Goal: Information Seeking & Learning: Learn about a topic

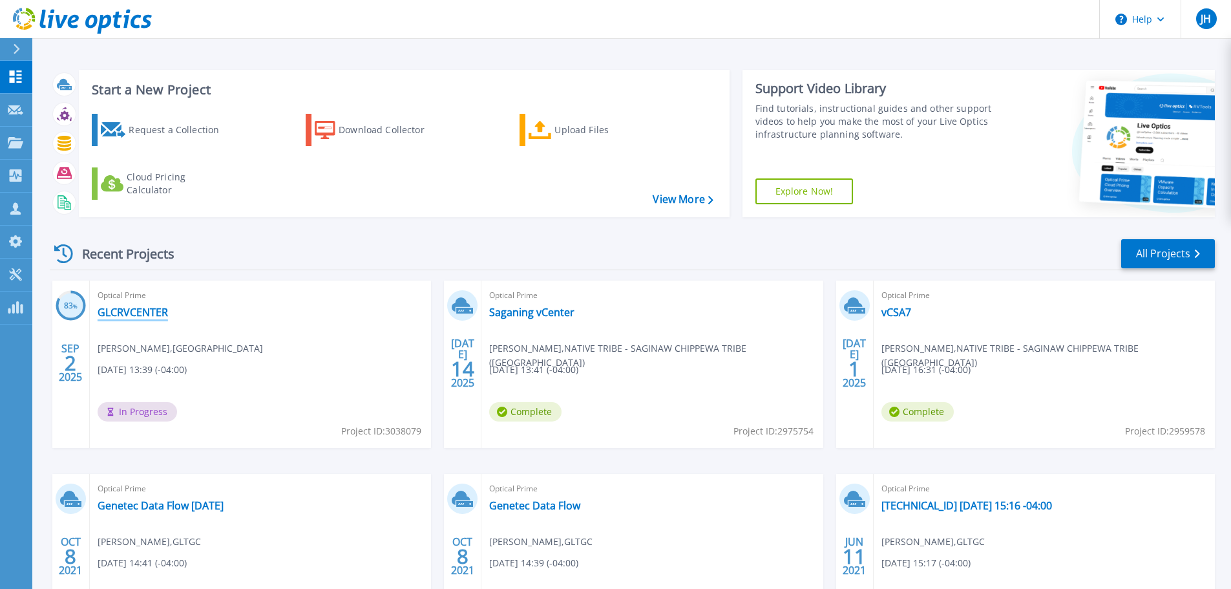
click at [145, 312] on link "GLCRVCENTER" at bounding box center [133, 312] width 70 height 13
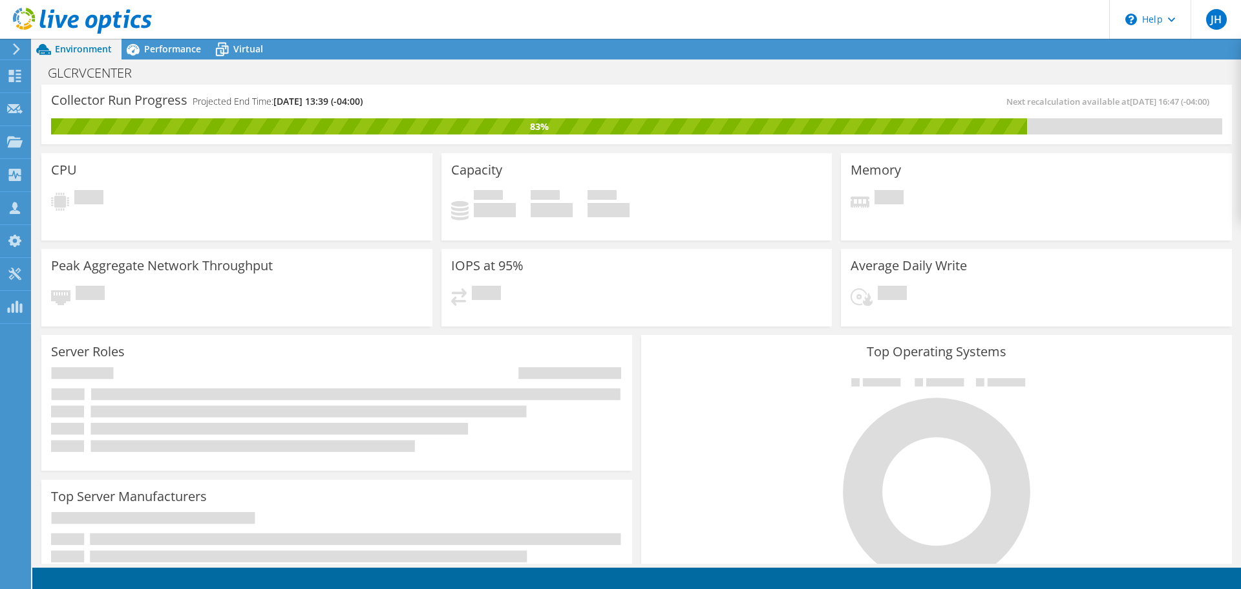
scroll to position [423, 0]
click at [171, 52] on span "Performance" at bounding box center [172, 49] width 57 height 12
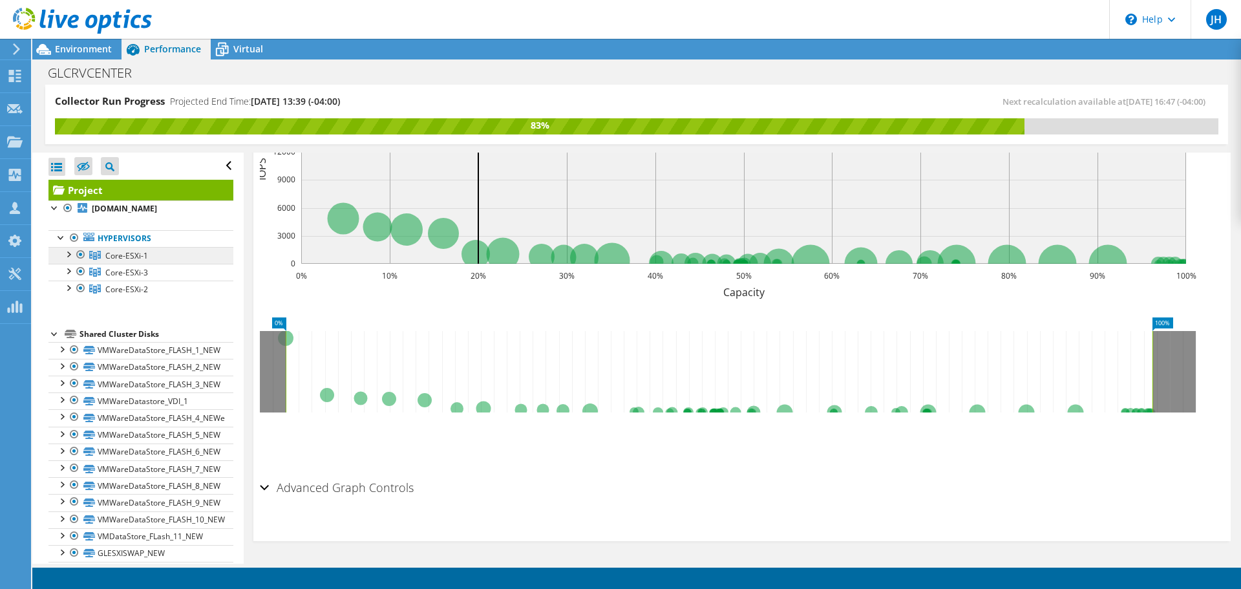
click at [127, 252] on span "Core-ESXi-1" at bounding box center [126, 255] width 43 height 11
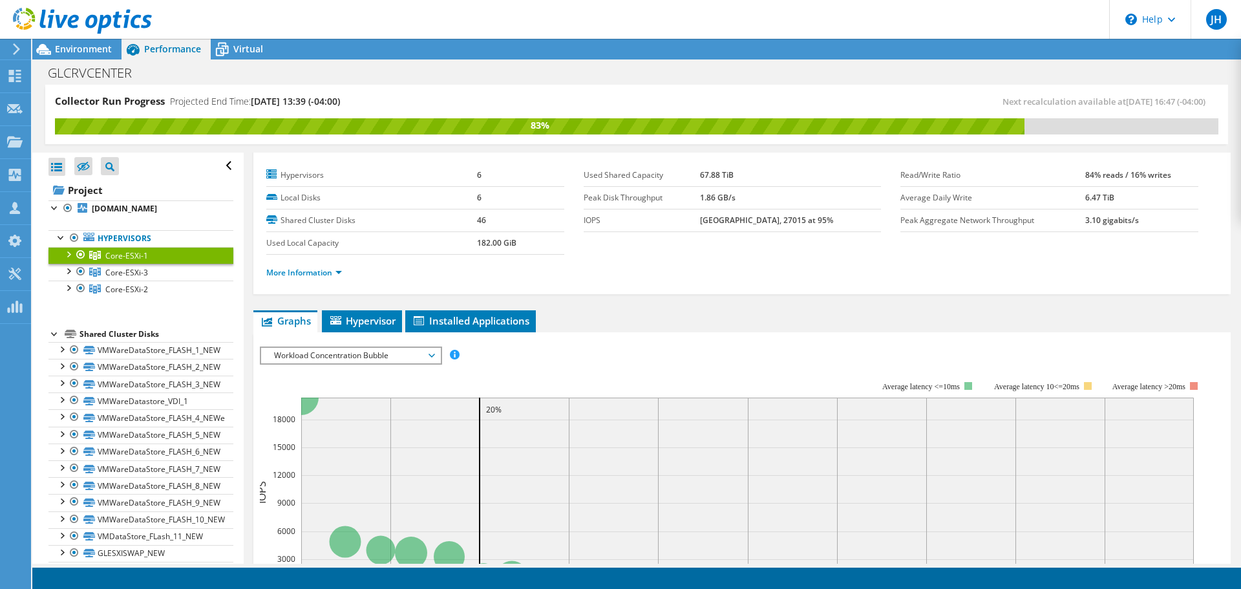
scroll to position [0, 0]
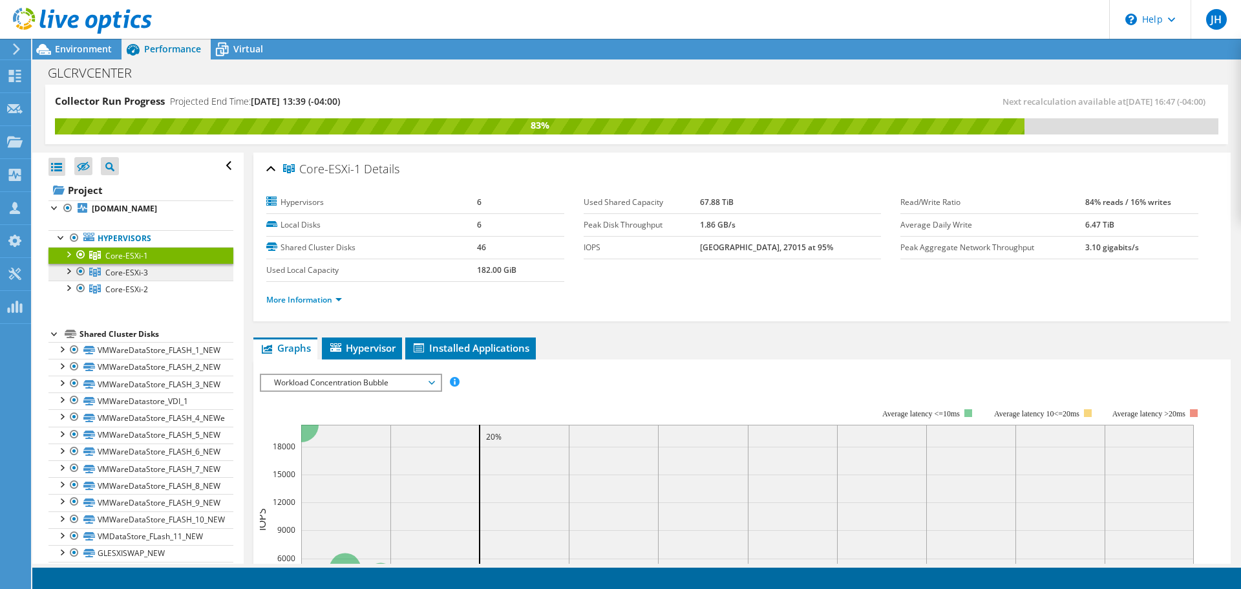
click at [136, 270] on span "Core-ESXi-3" at bounding box center [126, 272] width 43 height 11
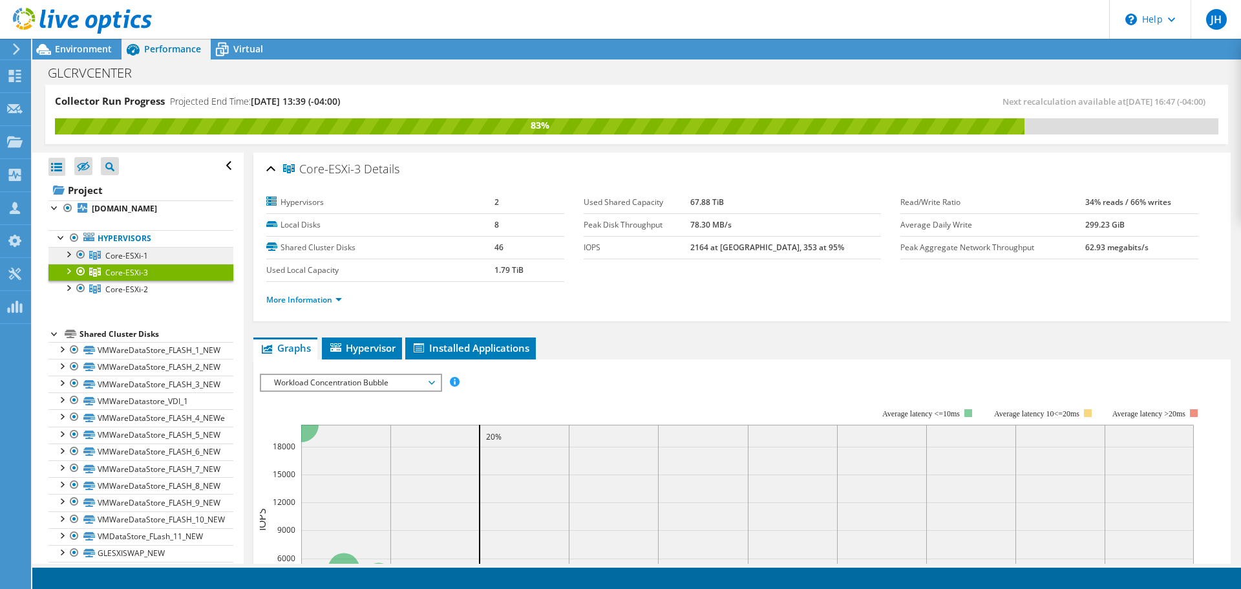
click at [125, 253] on span "Core-ESXi-1" at bounding box center [126, 255] width 43 height 11
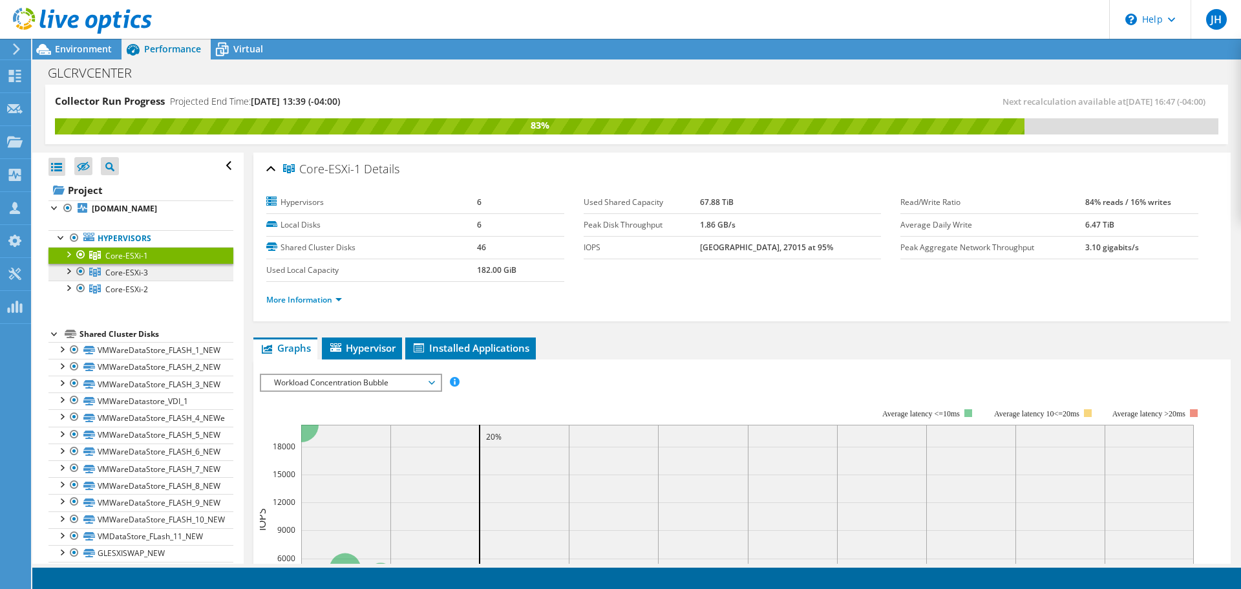
click at [125, 272] on span "Core-ESXi-3" at bounding box center [126, 272] width 43 height 11
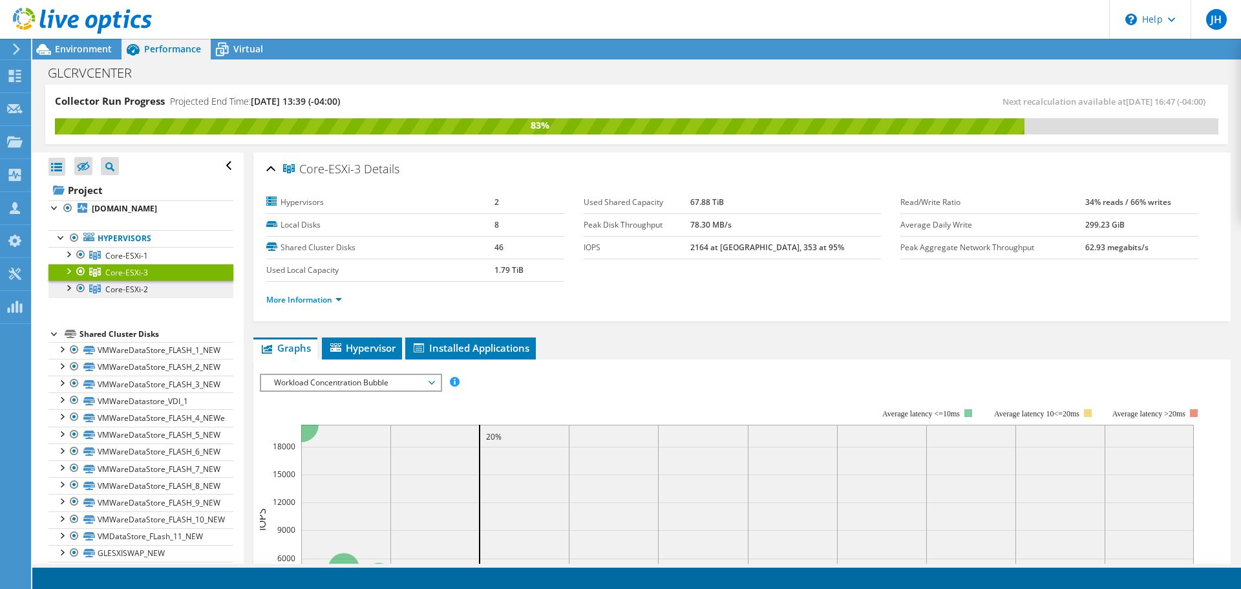
click at [125, 287] on span "Core-ESXi-2" at bounding box center [126, 289] width 43 height 11
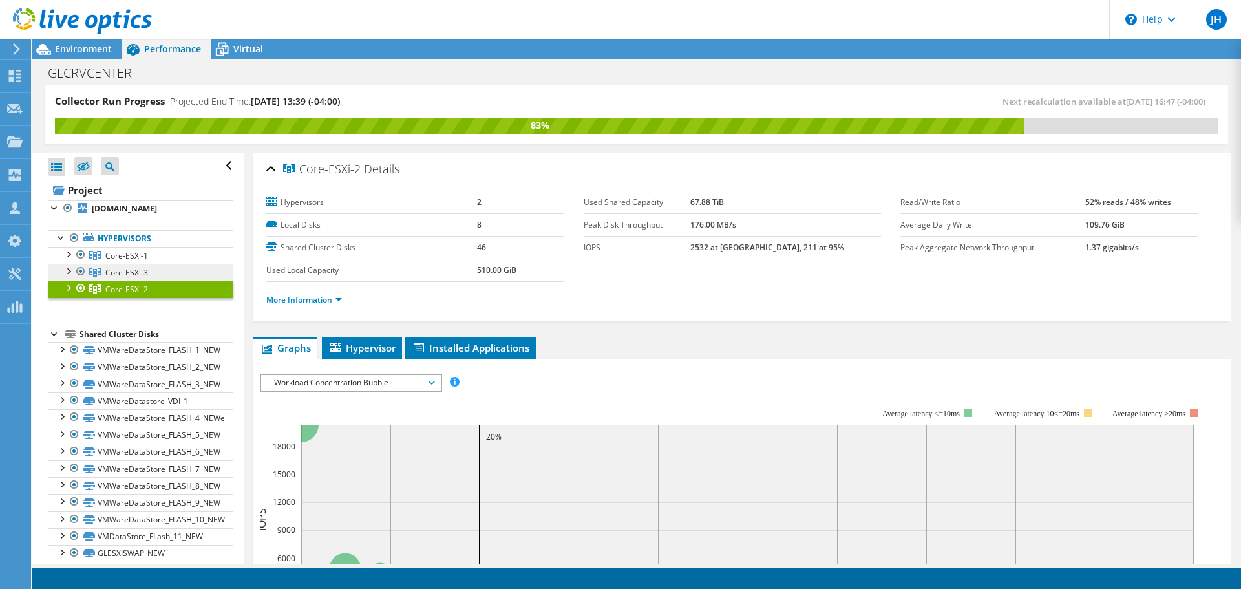
click at [131, 268] on span "Core-ESXi-3" at bounding box center [126, 272] width 43 height 11
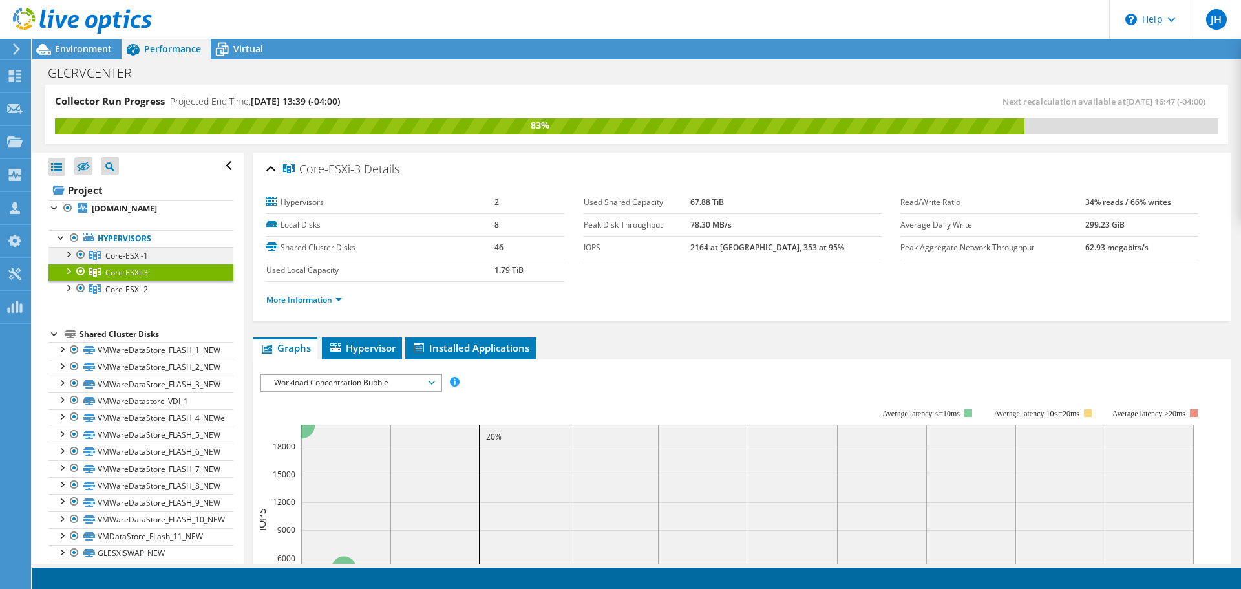
click at [131, 247] on link "Core-ESXi-1" at bounding box center [140, 255] width 185 height 17
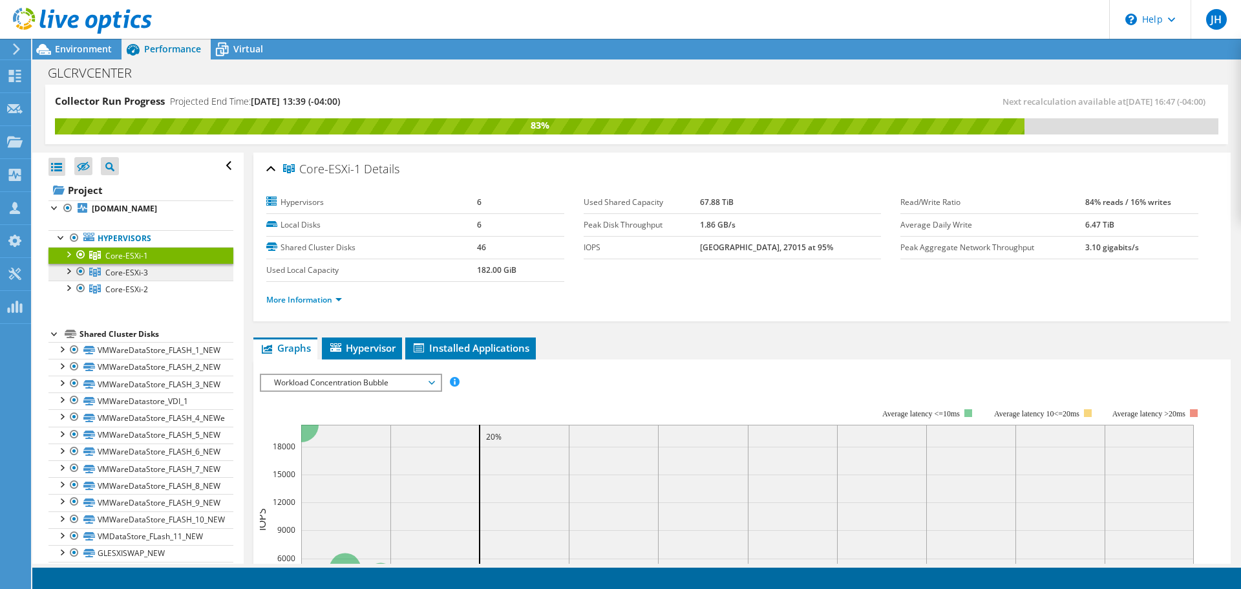
click at [132, 277] on span "Core-ESXi-3" at bounding box center [126, 272] width 43 height 11
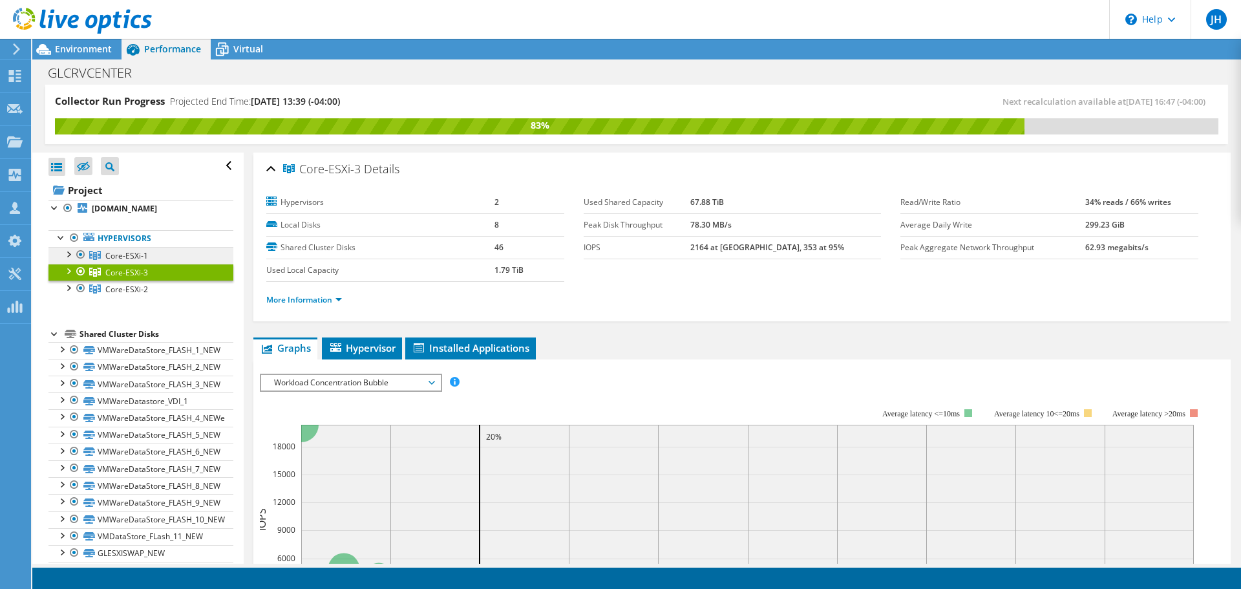
click at [142, 253] on span "Core-ESXi-1" at bounding box center [126, 255] width 43 height 11
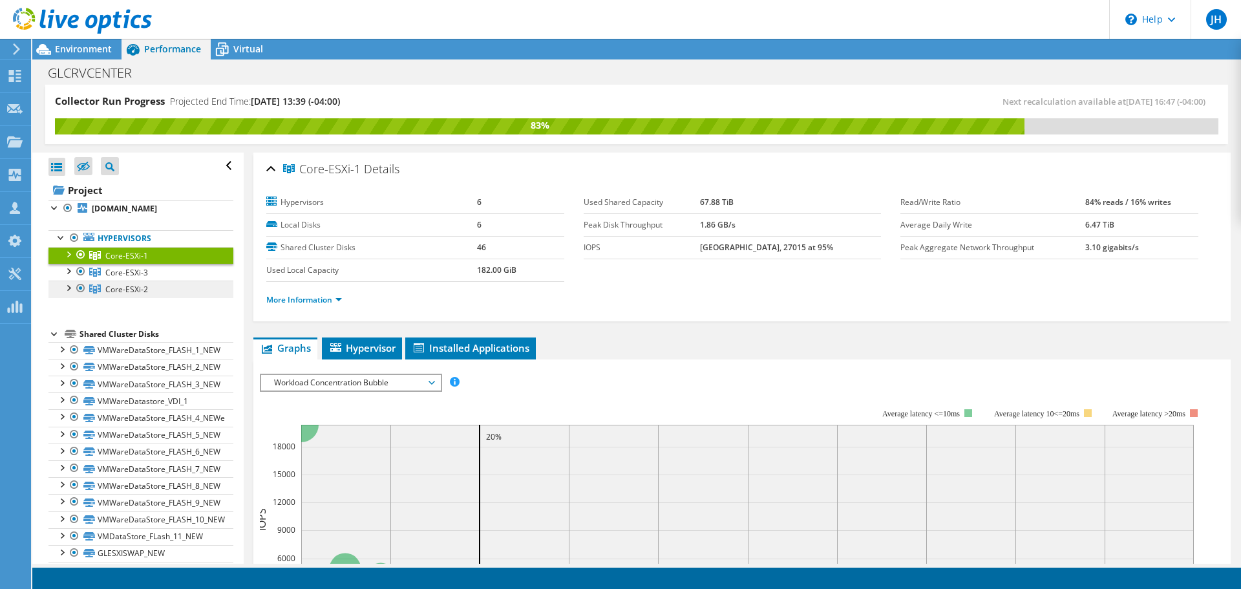
click at [137, 288] on span "Core-ESXi-2" at bounding box center [126, 289] width 43 height 11
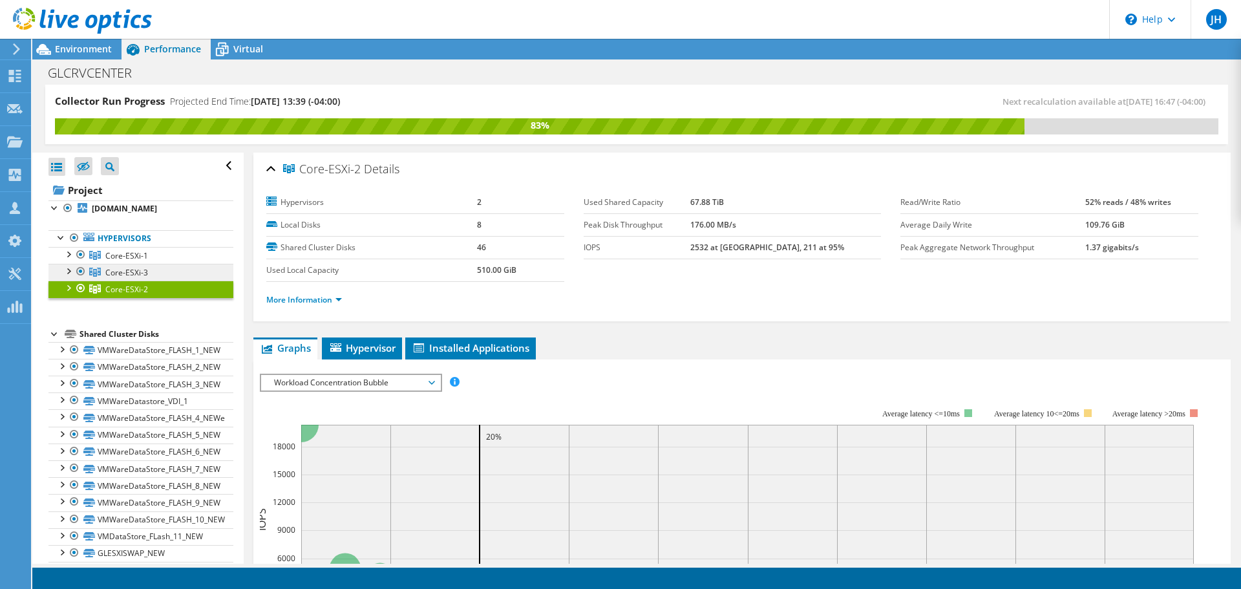
click at [136, 273] on span "Core-ESXi-3" at bounding box center [126, 272] width 43 height 11
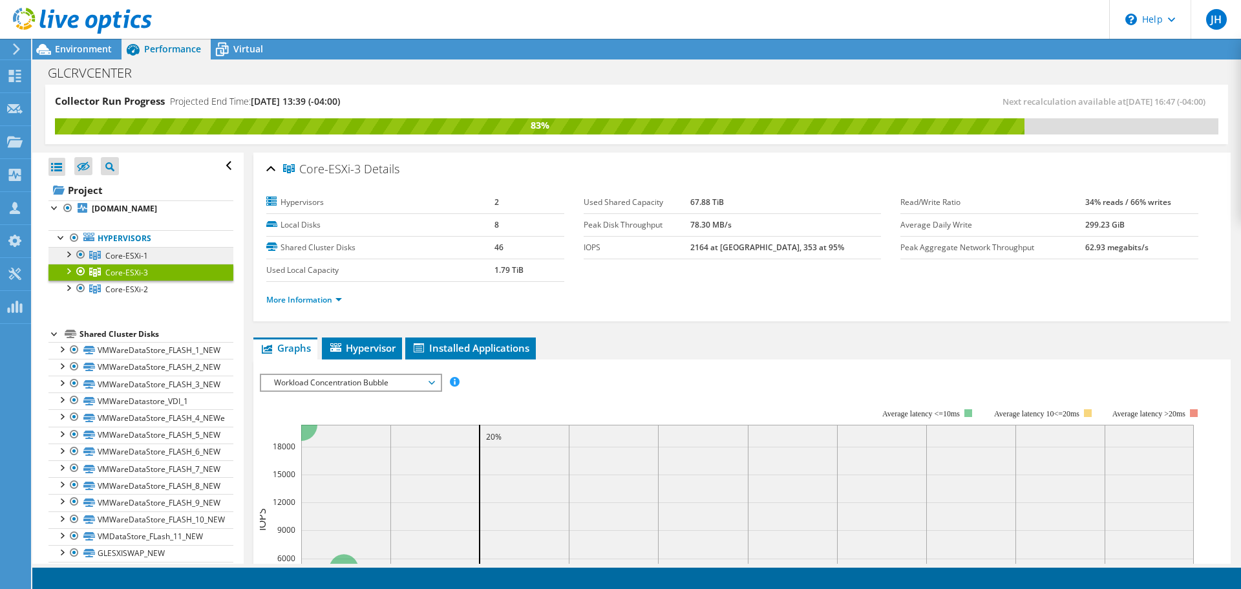
click at [131, 251] on span "Core-ESXi-1" at bounding box center [126, 255] width 43 height 11
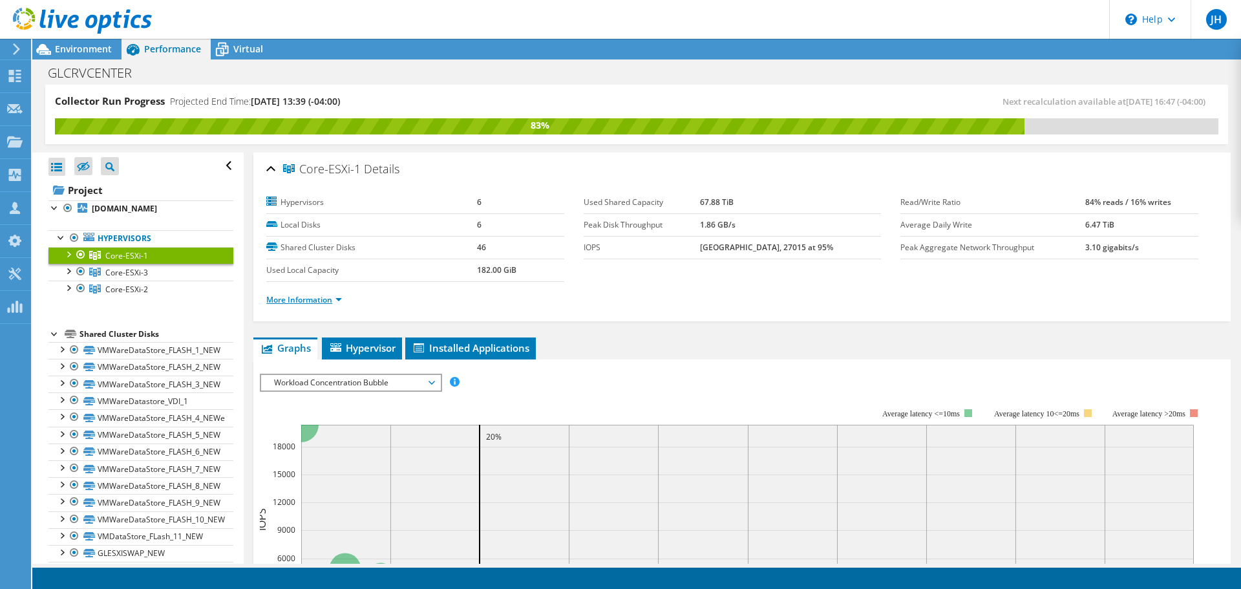
click at [303, 296] on link "More Information" at bounding box center [304, 299] width 76 height 11
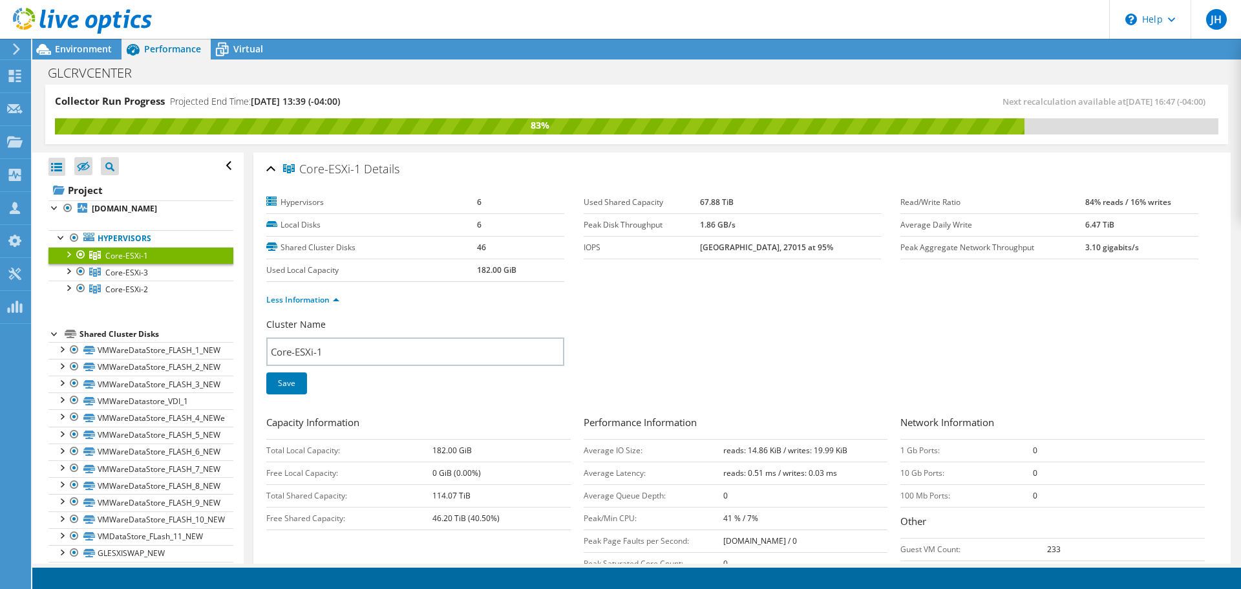
click at [70, 252] on div at bounding box center [67, 253] width 13 height 13
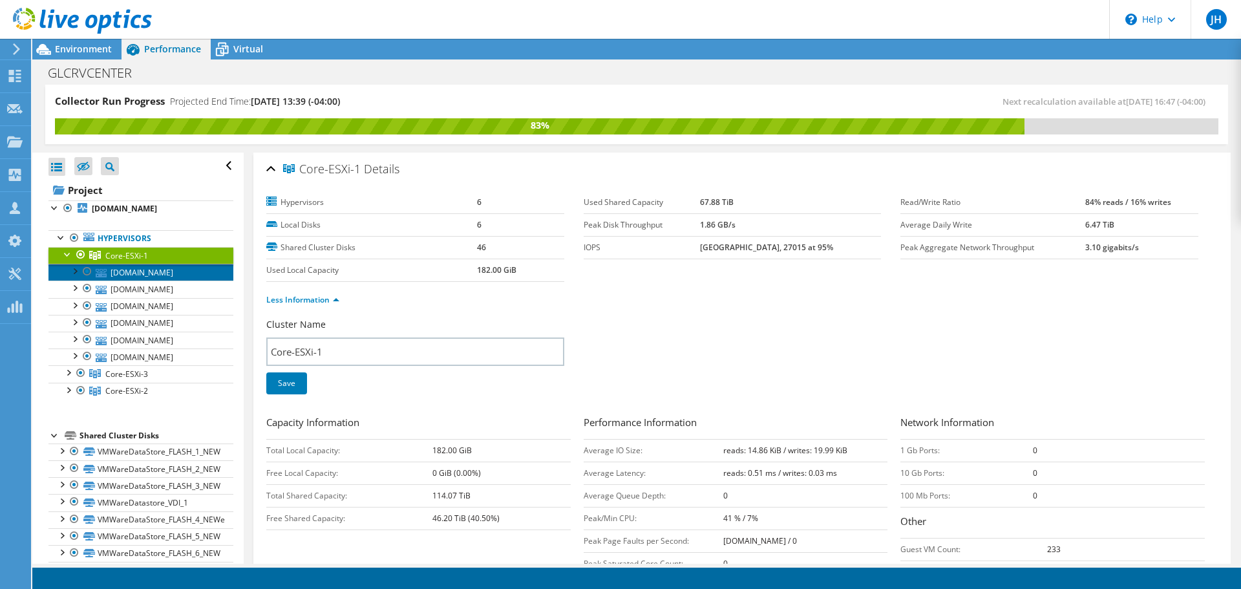
click at [145, 271] on link "[DOMAIN_NAME]" at bounding box center [140, 272] width 185 height 17
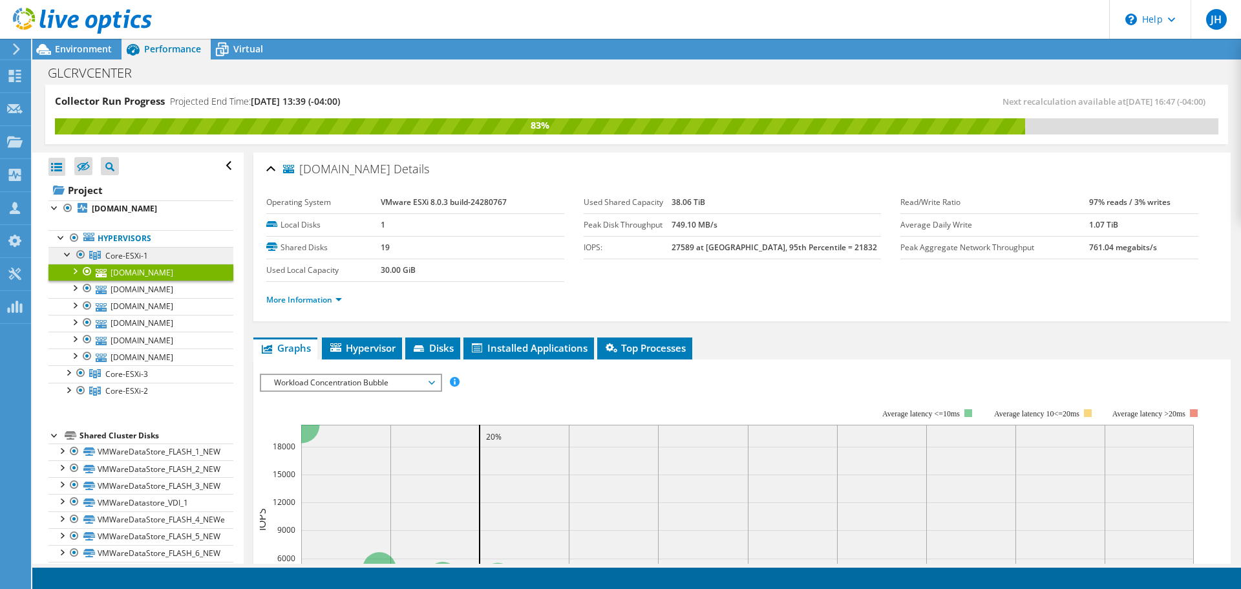
click at [116, 254] on span "Core-ESXi-1" at bounding box center [126, 255] width 43 height 11
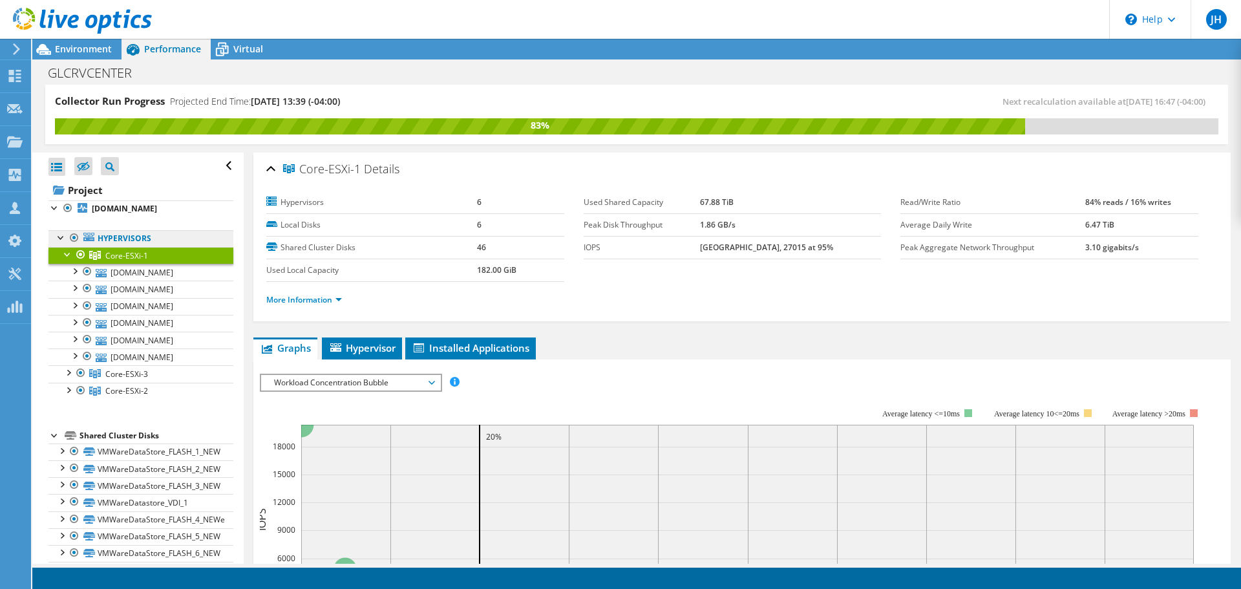
click at [121, 239] on link "Hypervisors" at bounding box center [140, 238] width 185 height 17
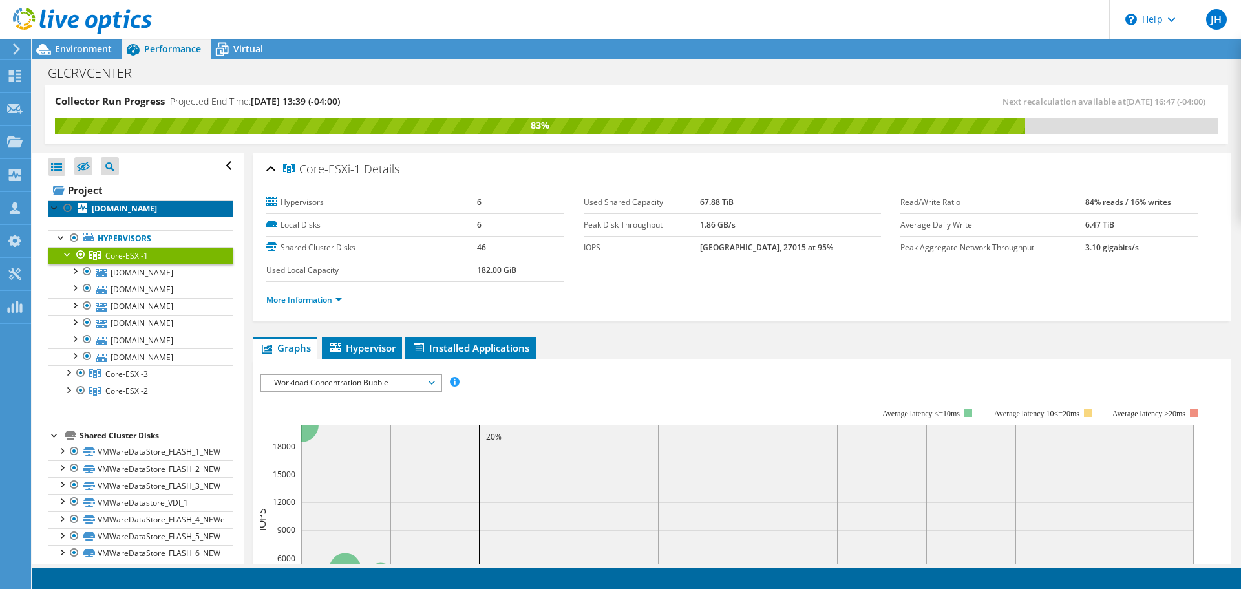
click at [148, 210] on b "[DOMAIN_NAME]" at bounding box center [124, 208] width 65 height 11
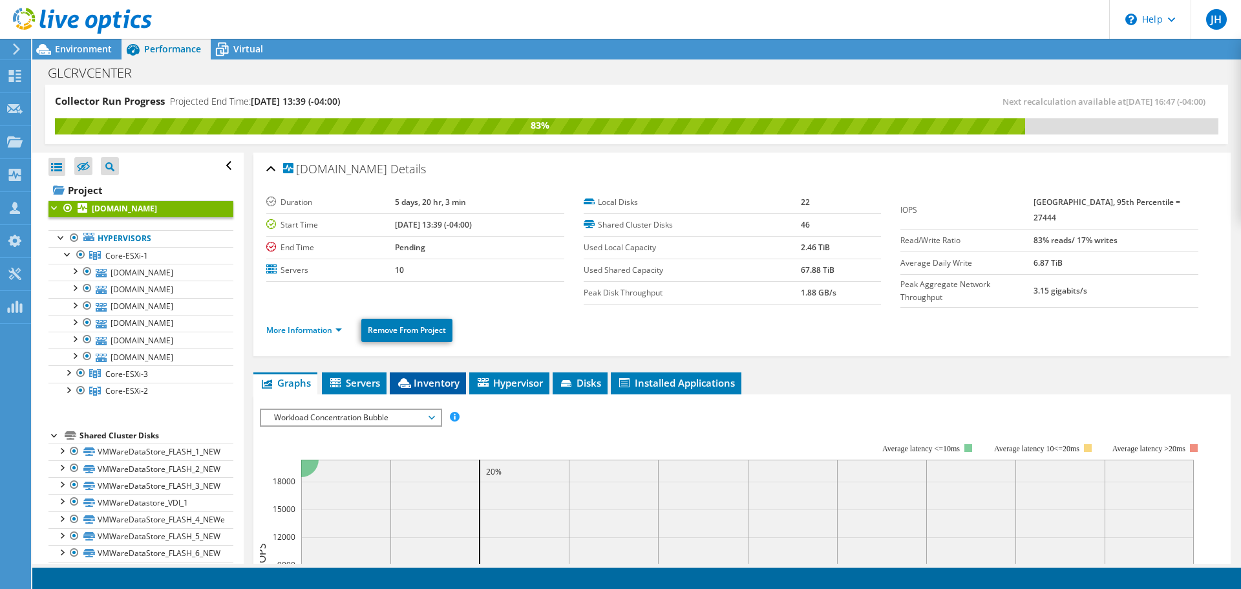
click at [432, 382] on span "Inventory" at bounding box center [427, 382] width 63 height 13
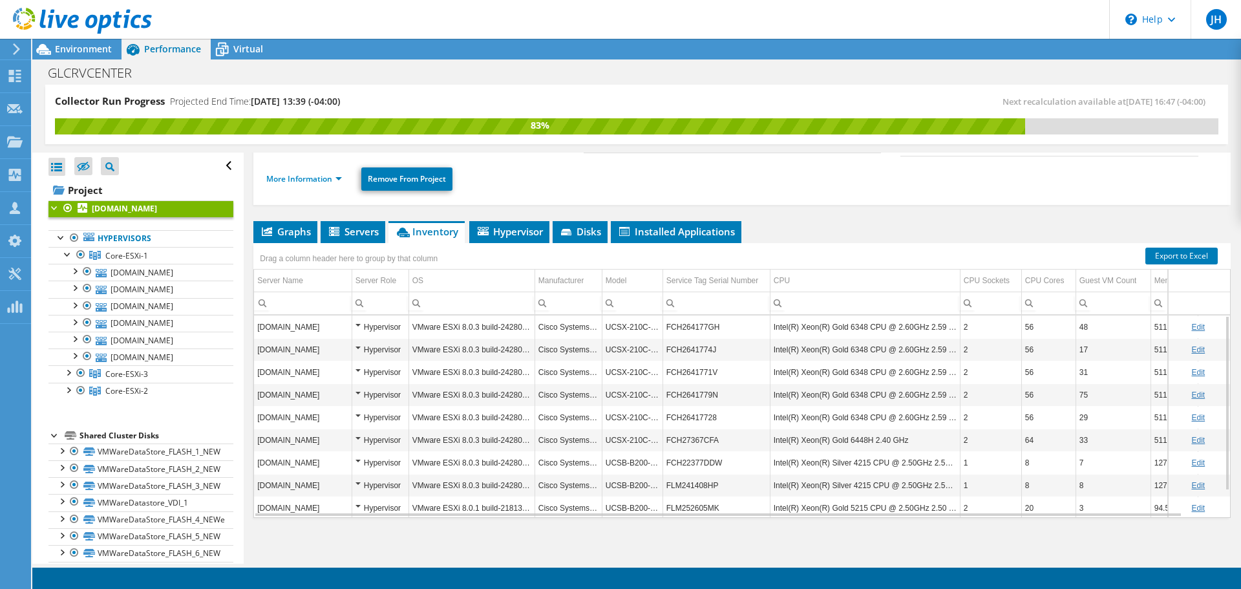
scroll to position [30, 0]
